Goal: Complete application form

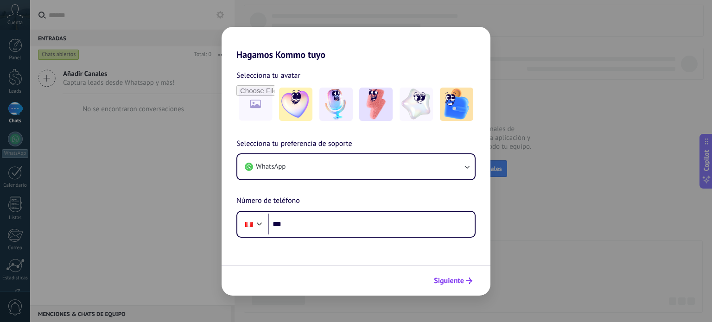
click at [456, 284] on span "Siguiente" at bounding box center [449, 281] width 30 height 6
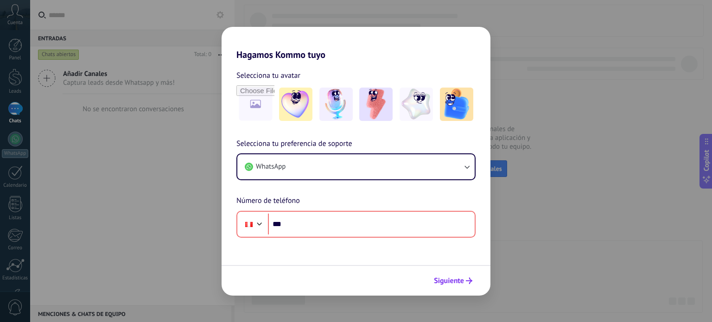
click at [456, 283] on span "Siguiente" at bounding box center [449, 281] width 30 height 6
